Goal: Find specific page/section: Find specific page/section

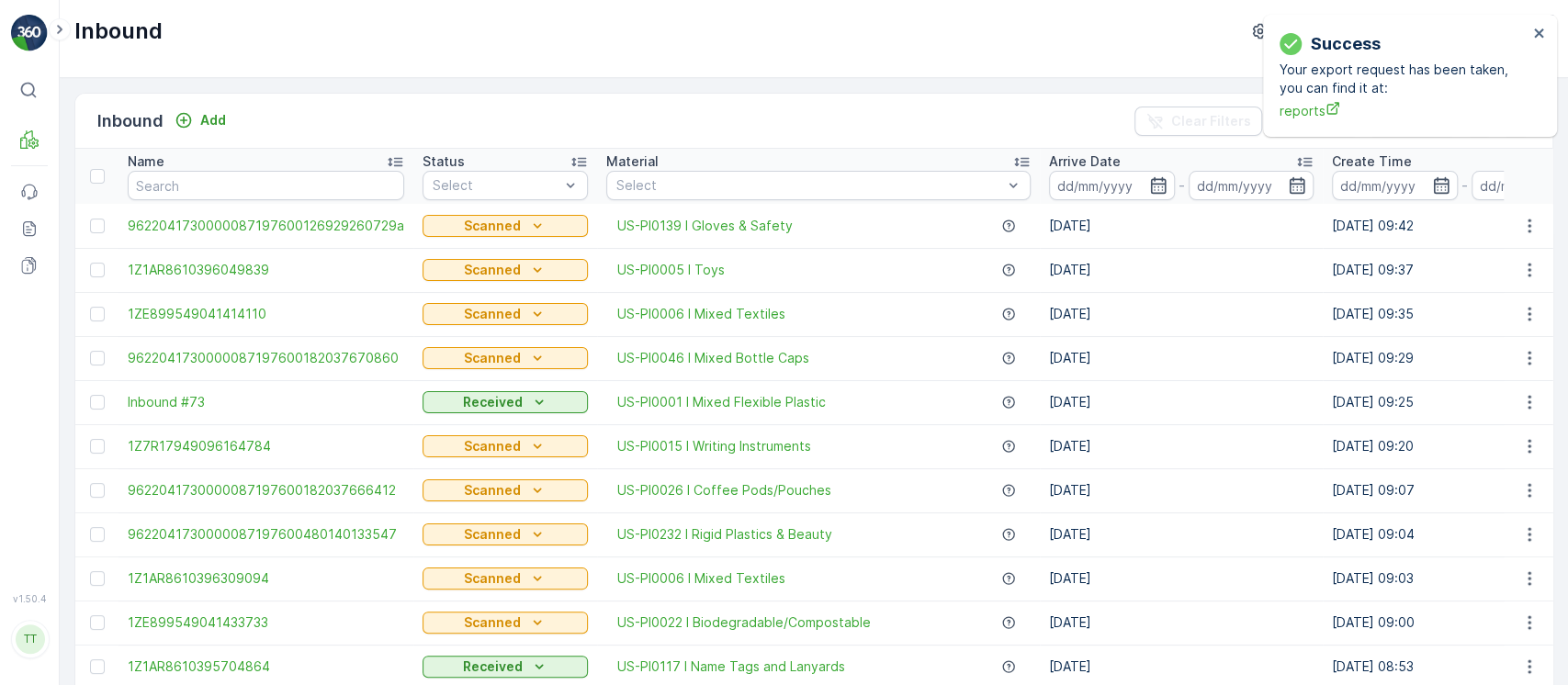
scroll to position [0, 199]
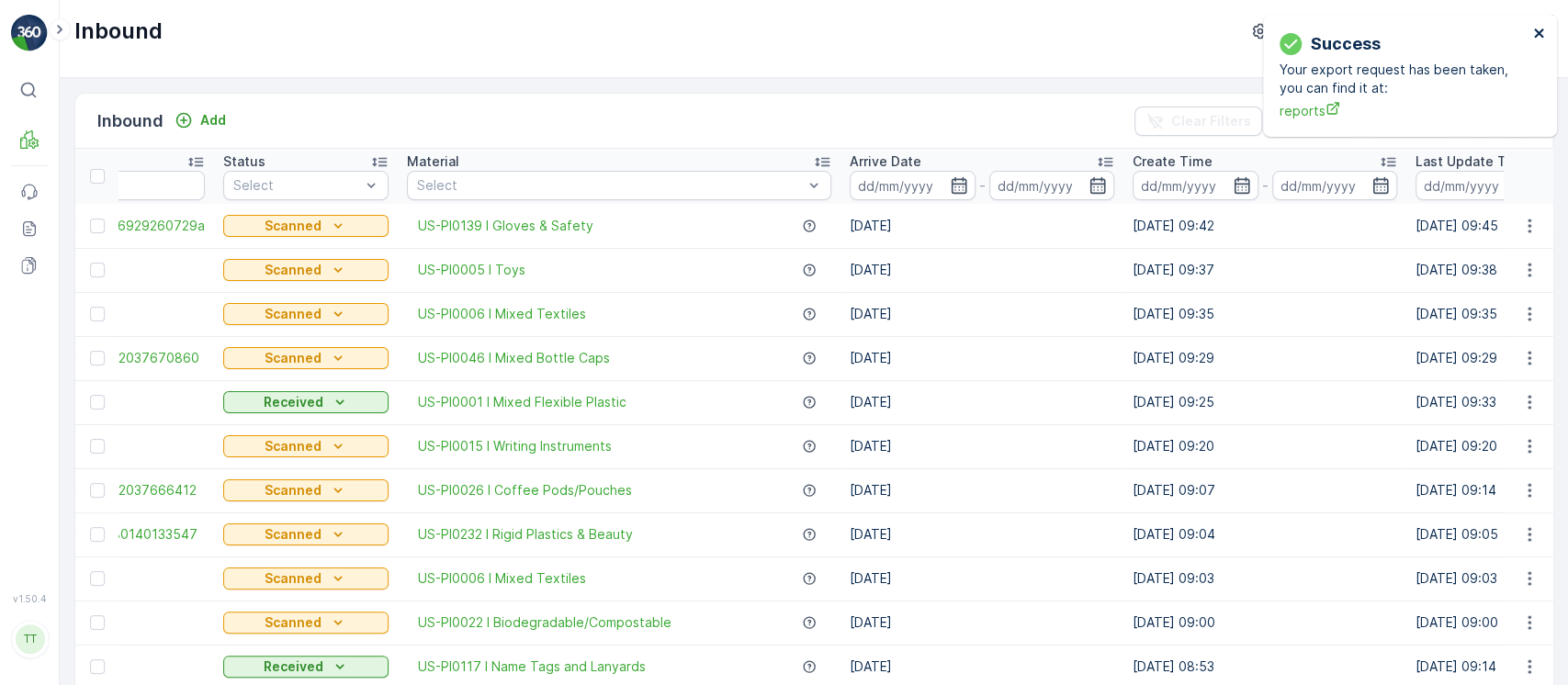
click at [1536, 42] on button "close" at bounding box center [1539, 34] width 13 height 18
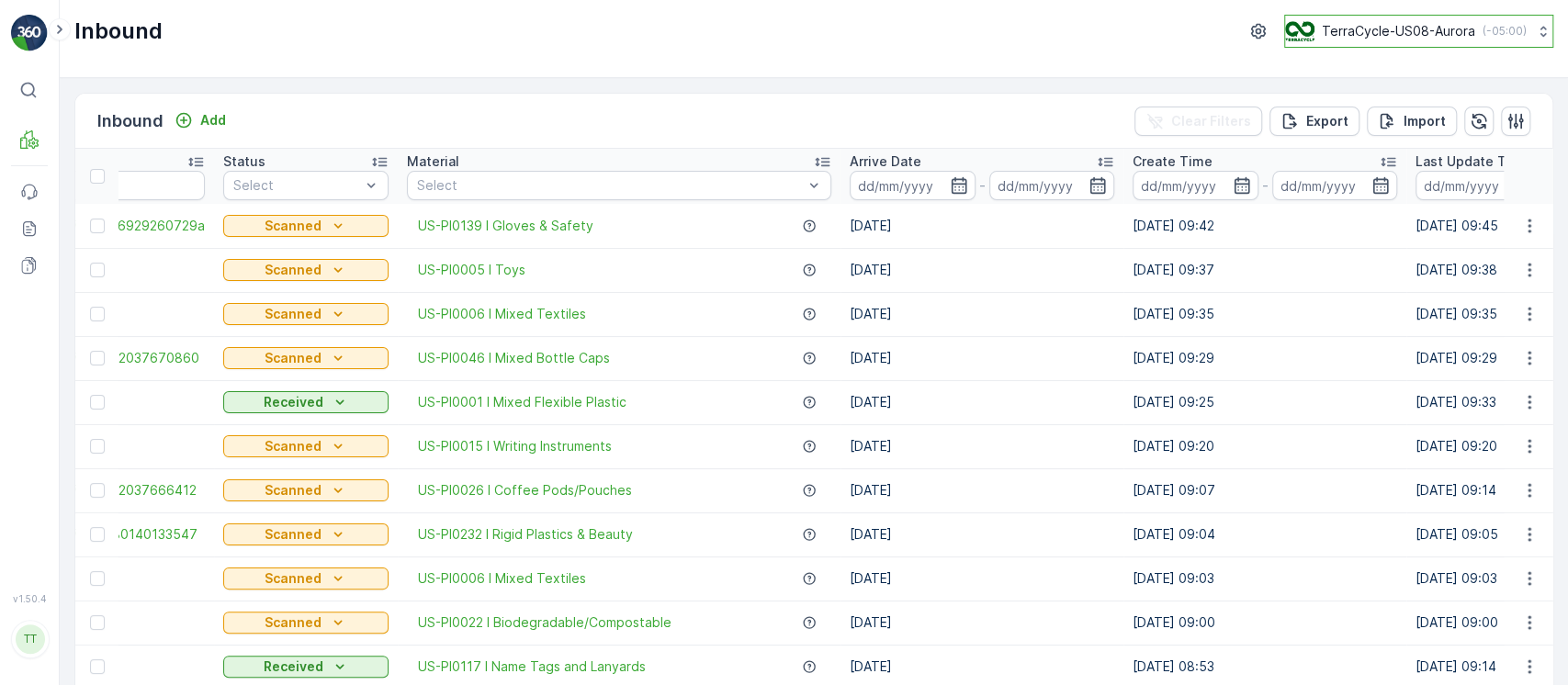
click at [1413, 23] on p "TerraCycle-US08-Aurora" at bounding box center [1399, 31] width 154 height 18
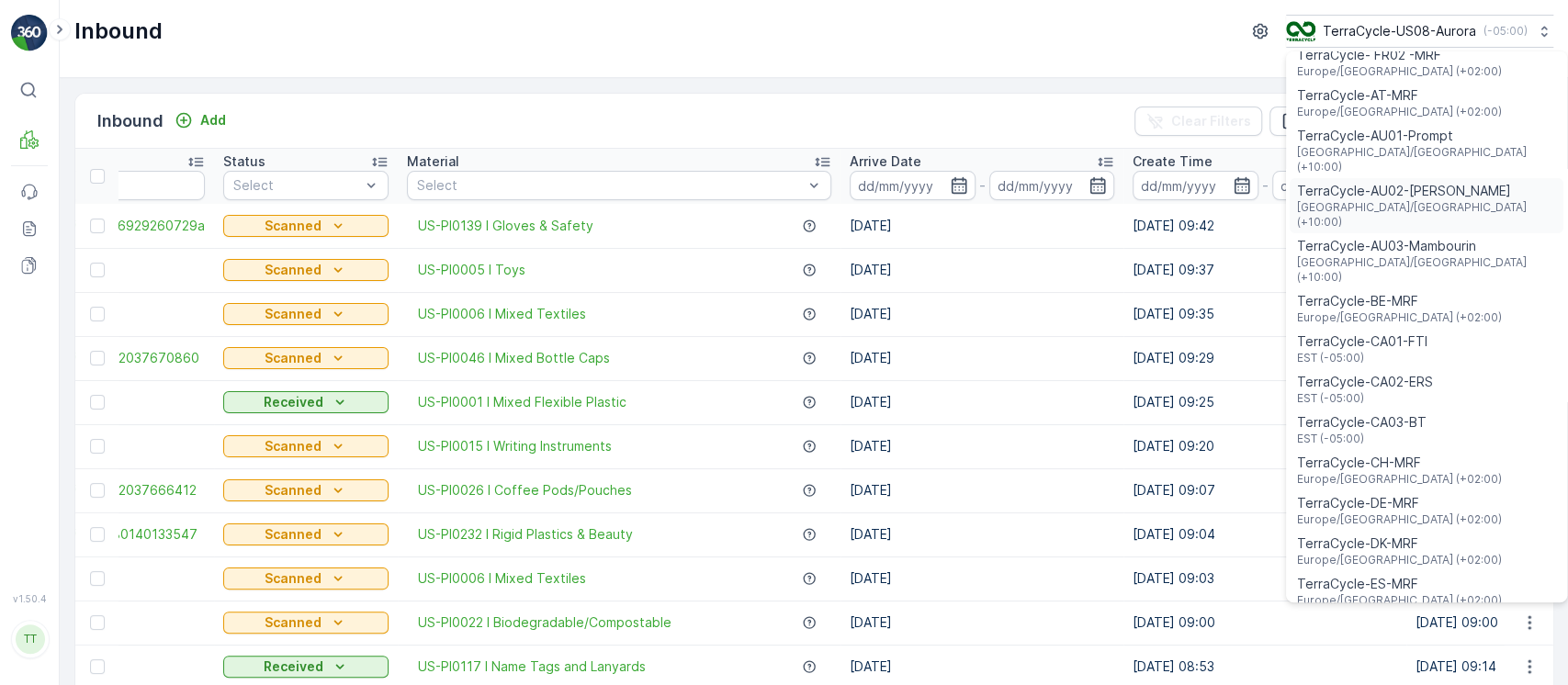
scroll to position [110, 0]
click at [1378, 420] on span "TerraCycle-CA03-BT" at bounding box center [1362, 429] width 130 height 18
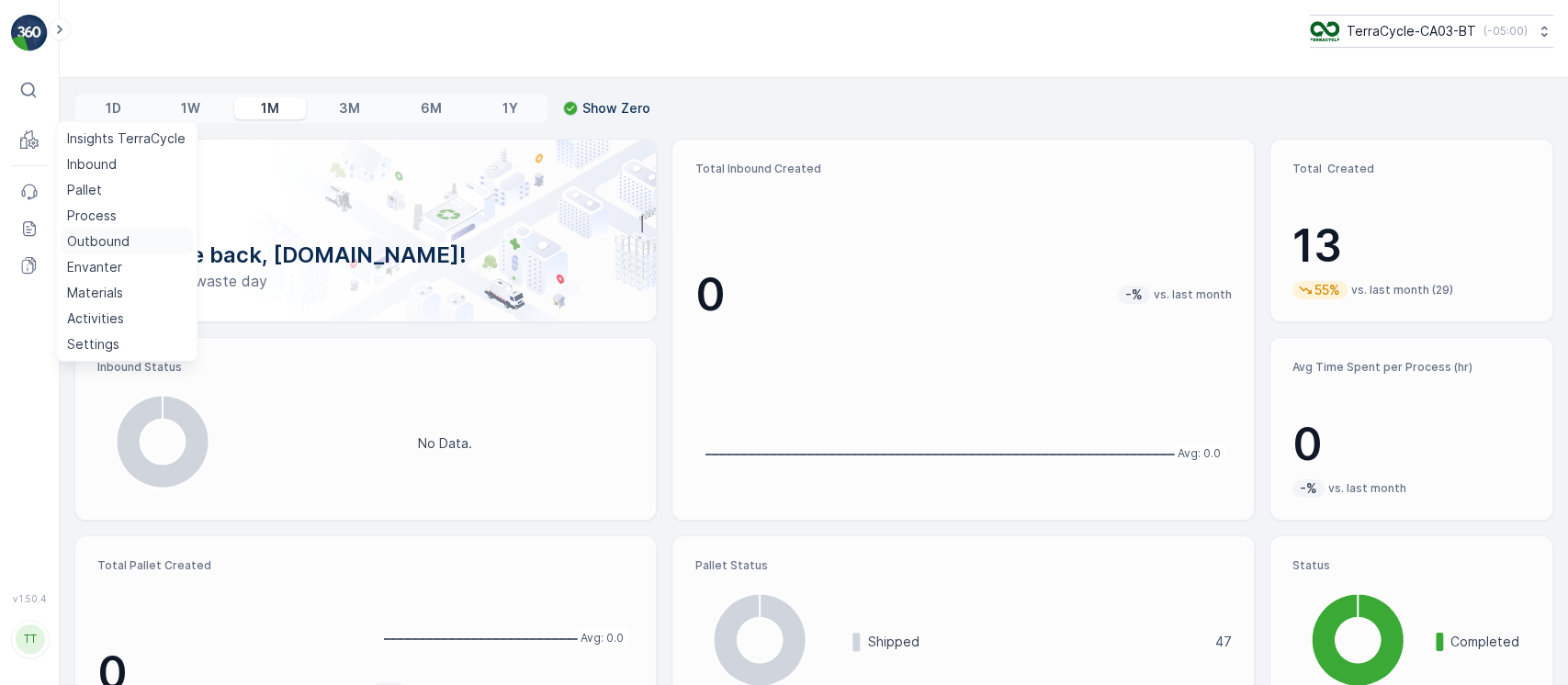
click at [103, 234] on p "Outbound" at bounding box center [98, 241] width 63 height 18
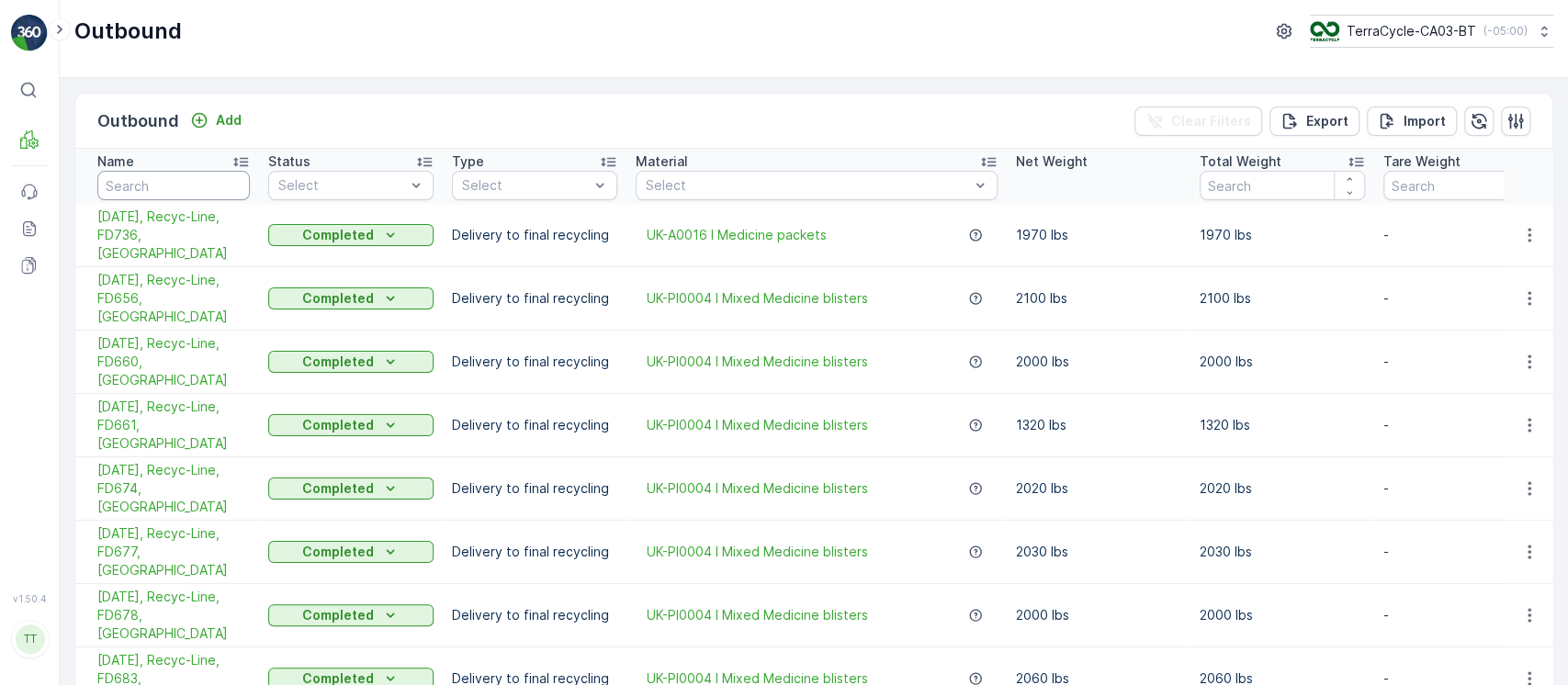
click at [228, 187] on input "text" at bounding box center [173, 186] width 153 height 30
type input "5370"
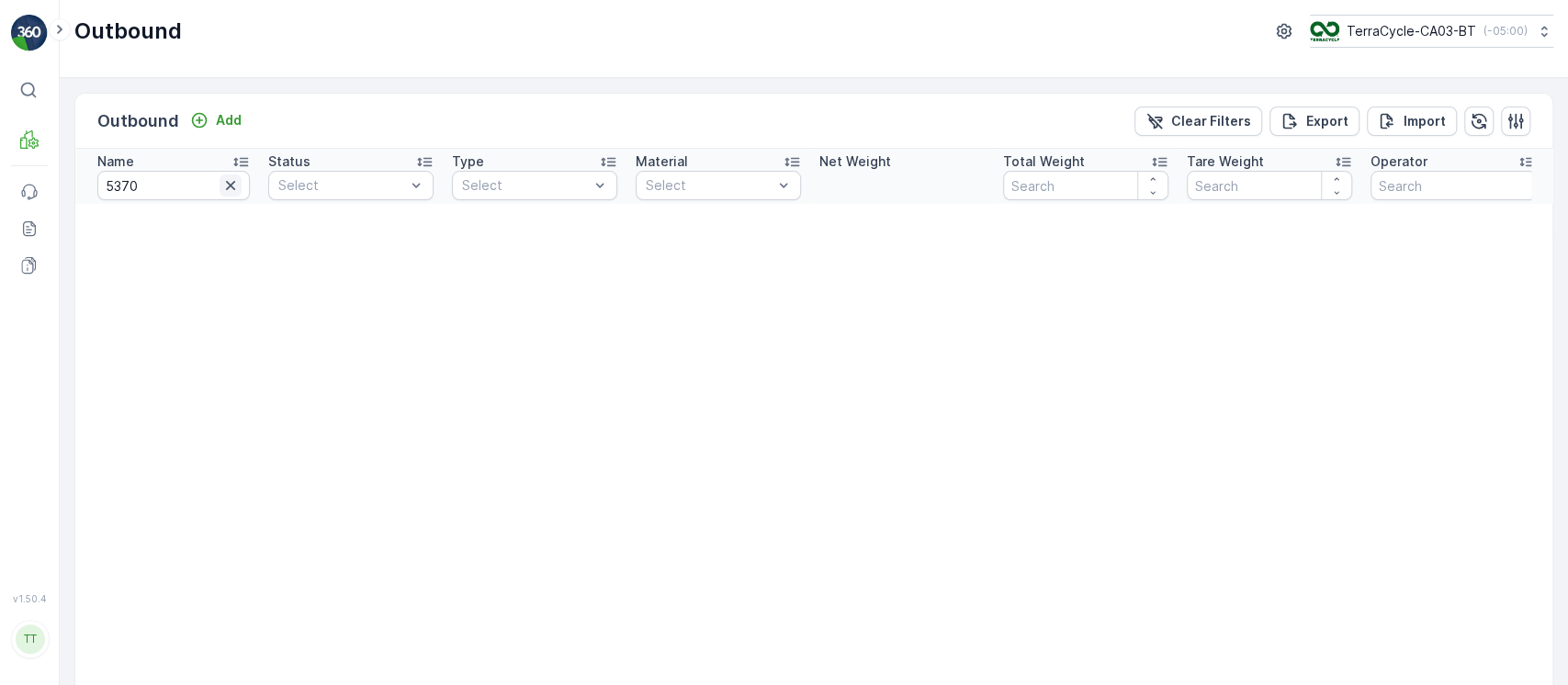
click at [228, 181] on icon "button" at bounding box center [230, 186] width 19 height 18
